Goal: Find specific page/section: Find specific page/section

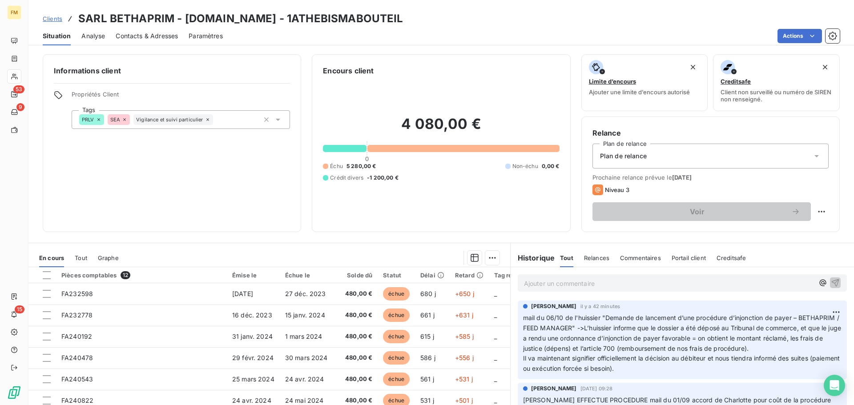
click at [52, 19] on span "Clients" at bounding box center [53, 18] width 20 height 7
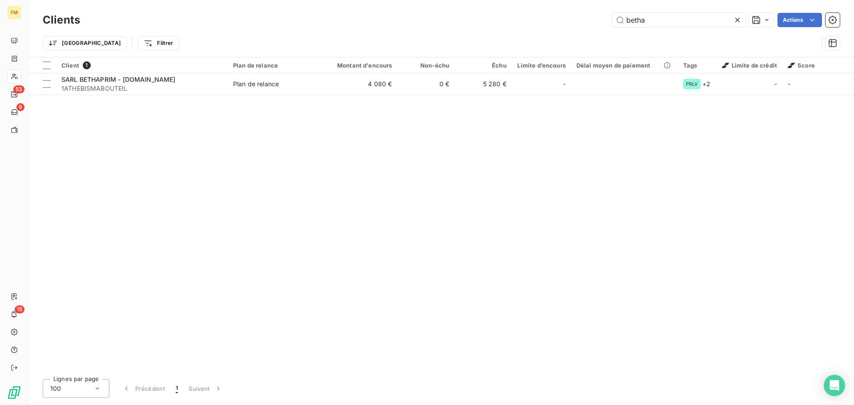
click at [654, 33] on div "Trier Filtrer" at bounding box center [441, 43] width 797 height 28
drag, startPoint x: 659, startPoint y: 26, endPoint x: 502, endPoint y: 3, distance: 159.6
click at [502, 3] on div "Clients betha Actions Trier Filtrer" at bounding box center [440, 28] width 825 height 57
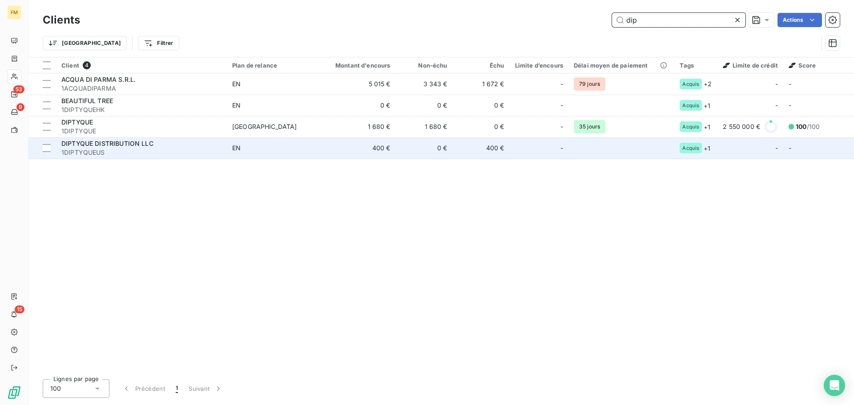
type input "dip"
click at [157, 144] on div "DIPTYQUE DISTRIBUTION LLC" at bounding box center [141, 143] width 160 height 9
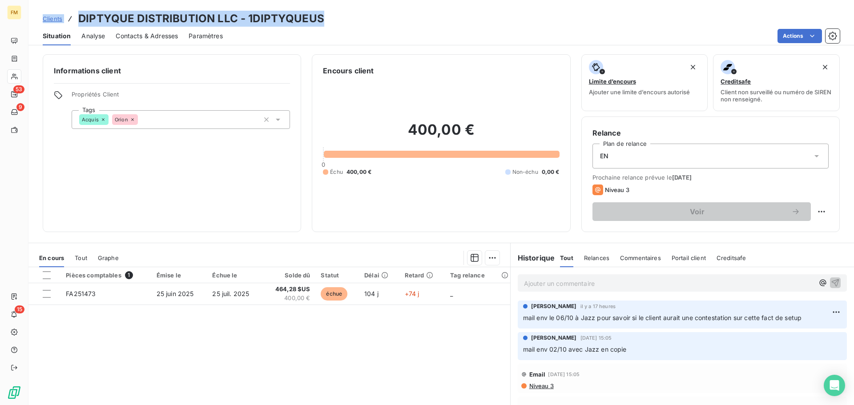
drag, startPoint x: 329, startPoint y: 17, endPoint x: 40, endPoint y: 16, distance: 289.9
click at [40, 16] on div "Clients DIPTYQUE DISTRIBUTION LLC - 1DIPTYQUEUS" at bounding box center [440, 19] width 825 height 16
copy div "Clients DIPTYQUE DISTRIBUTION LLC - 1DIPTYQUEUS"
